Goal: Task Accomplishment & Management: Complete application form

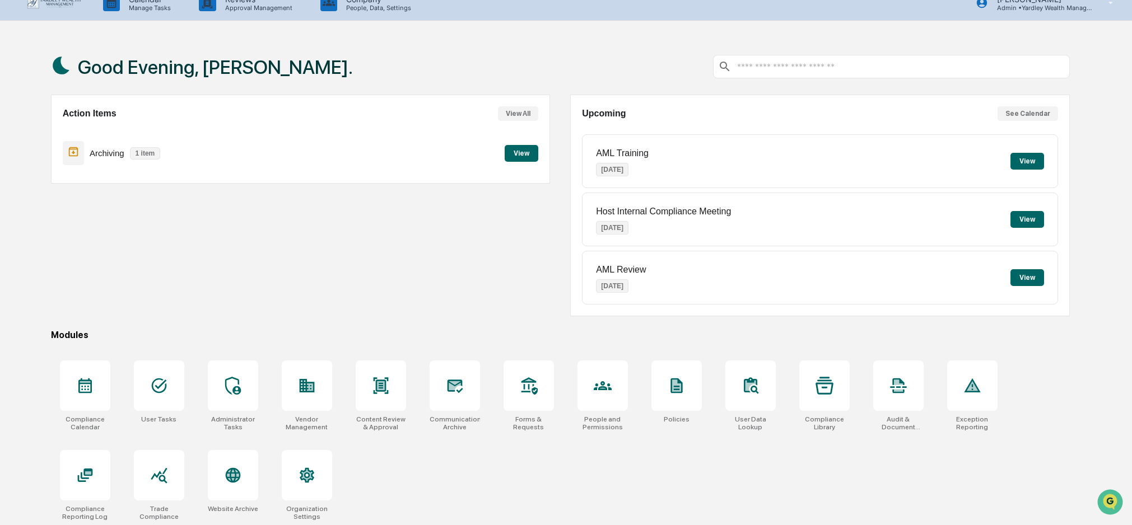
scroll to position [53, 0]
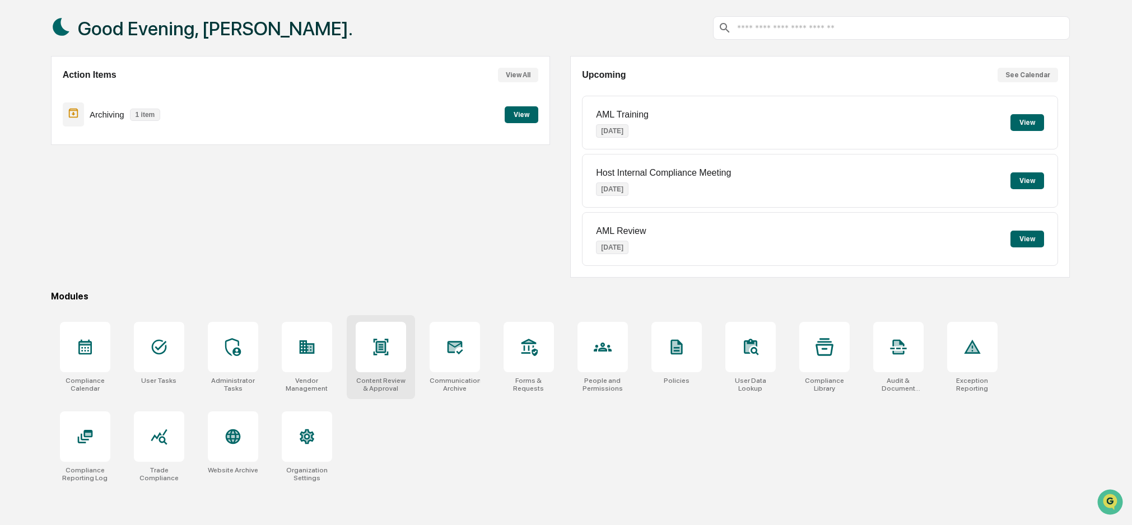
click at [377, 356] on icon at bounding box center [381, 347] width 18 height 18
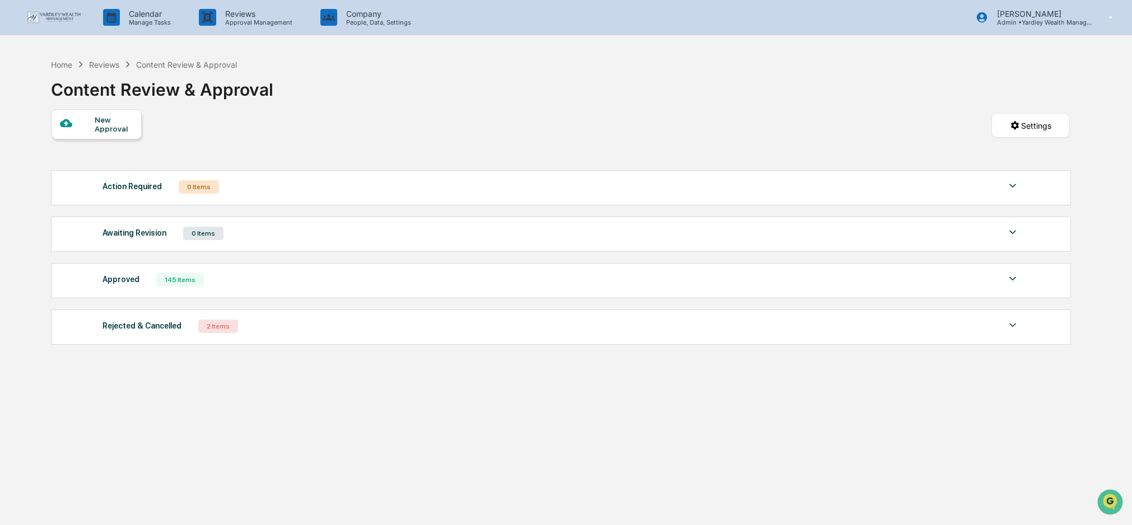
click at [118, 127] on div "New Approval" at bounding box center [114, 124] width 38 height 18
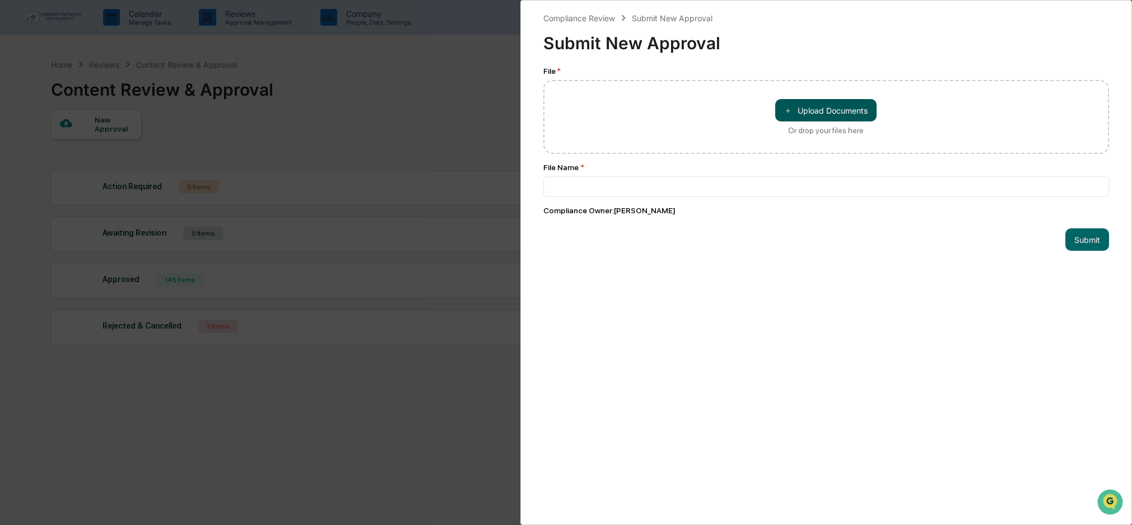
click at [814, 111] on button "＋ Upload Documents" at bounding box center [825, 110] width 101 height 22
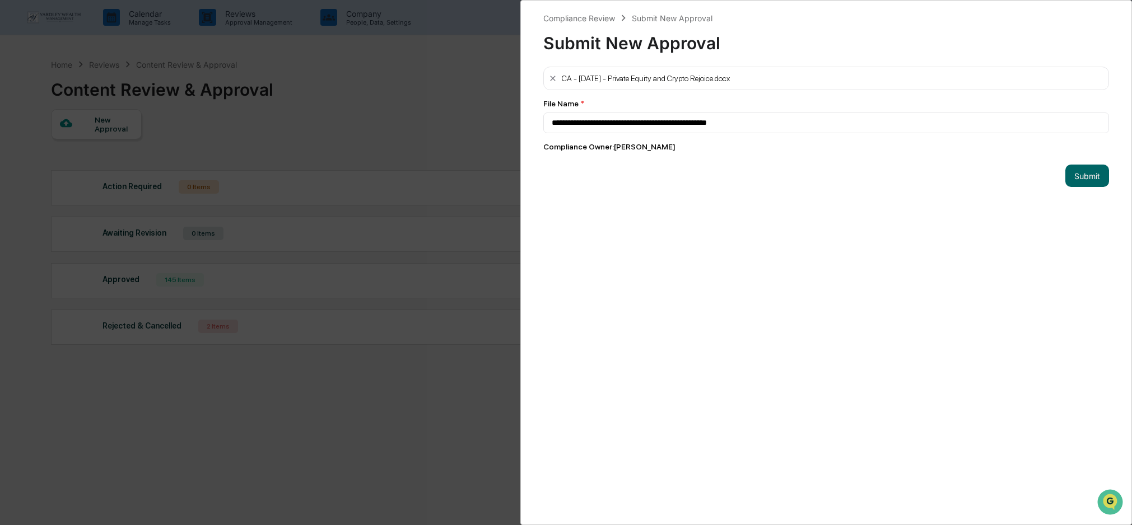
type input "**********"
click at [1086, 178] on button "Submit" at bounding box center [1087, 176] width 44 height 22
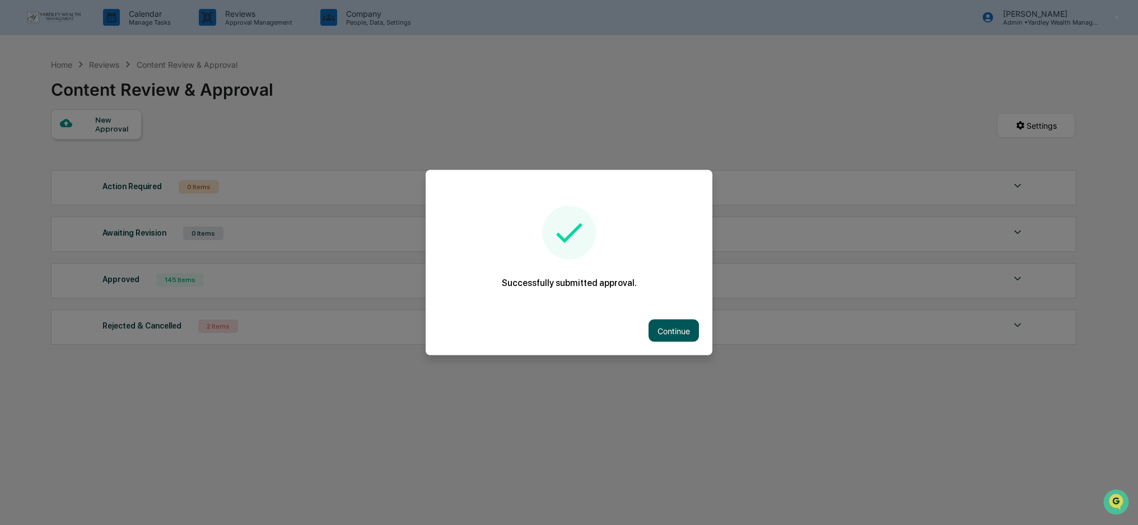
click at [666, 330] on button "Continue" at bounding box center [674, 331] width 50 height 22
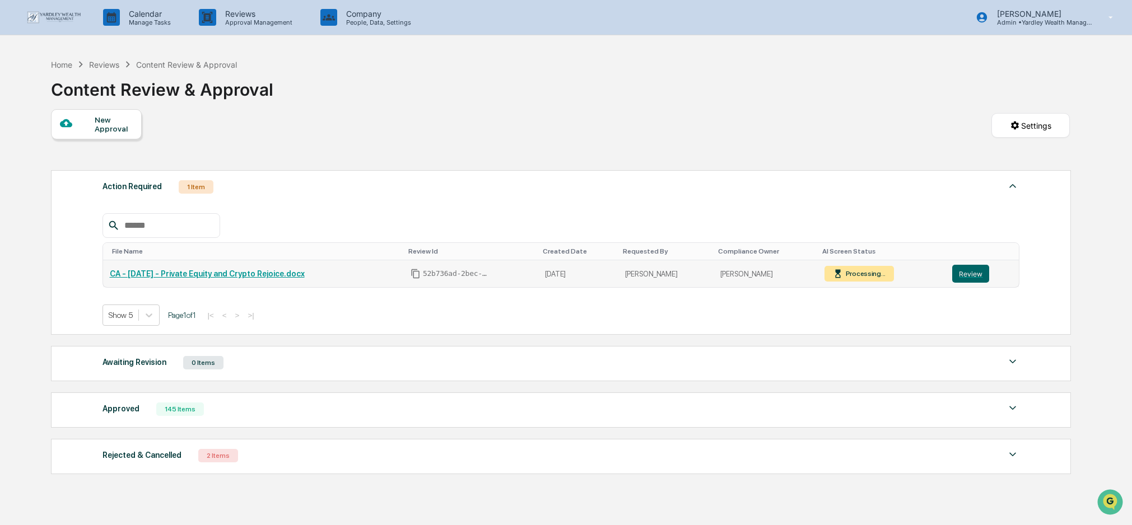
click at [242, 273] on link "CA - [DATE] - Private Equity and Crypto Rejoice.docx" at bounding box center [207, 273] width 195 height 9
